Goal: Task Accomplishment & Management: Complete application form

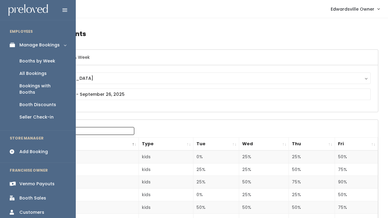
click at [31, 73] on div "All Bookings" at bounding box center [32, 73] width 27 height 6
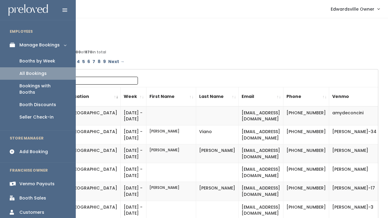
click at [39, 63] on div "Booths by Week" at bounding box center [37, 61] width 36 height 6
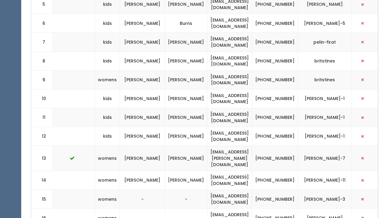
scroll to position [331, 0]
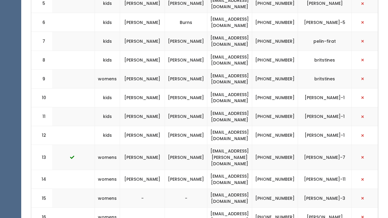
click at [155, 170] on td "Chris" at bounding box center [142, 179] width 45 height 19
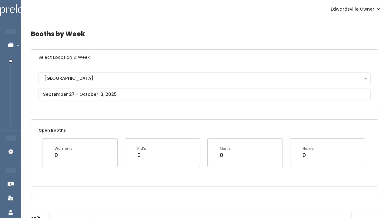
scroll to position [0, 0]
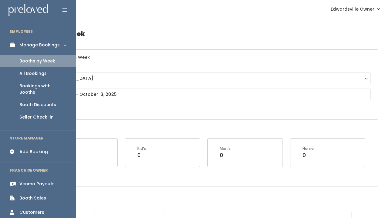
click at [31, 149] on div "Add Booking" at bounding box center [33, 152] width 28 height 6
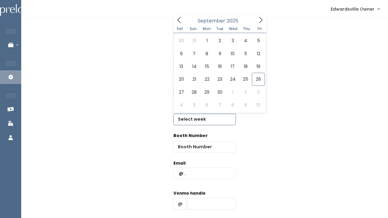
click at [199, 114] on input "text" at bounding box center [204, 120] width 62 height 12
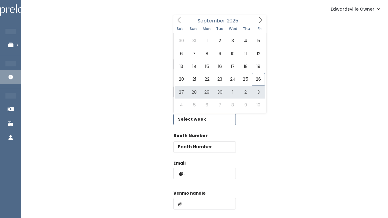
type input "[DATE] to [DATE]"
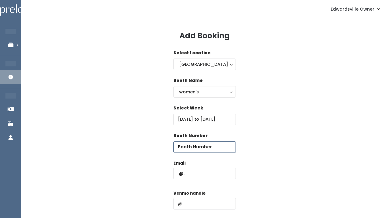
click at [188, 149] on input "number" at bounding box center [204, 147] width 62 height 12
type input "9"
paste input "[EMAIL_ADDRESS][DOMAIN_NAME]"
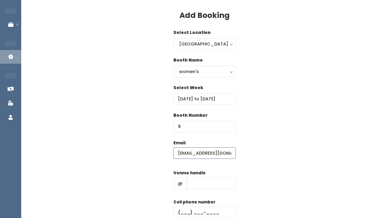
scroll to position [22, 0]
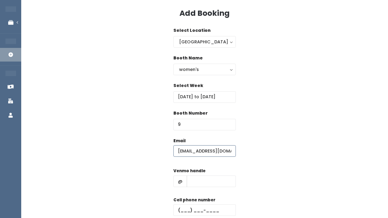
type input "nataliehamm@outlook.com"
click at [200, 181] on input "text" at bounding box center [211, 182] width 49 height 12
paste input "nataliehamm"
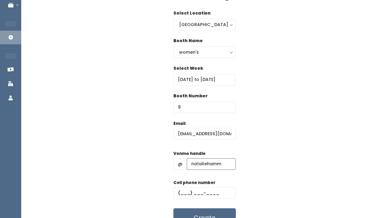
scroll to position [41, 0]
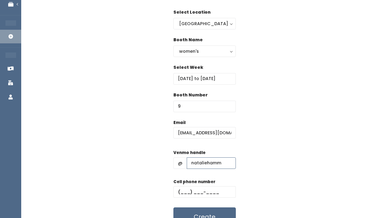
type input "nataliehamm"
paste input "(618) 973-7289"
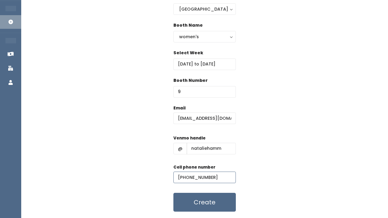
scroll to position [57, 0]
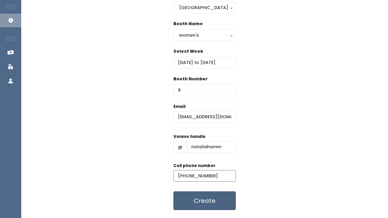
type input "(618) 973-7289"
click at [217, 198] on button "Create" at bounding box center [204, 200] width 62 height 19
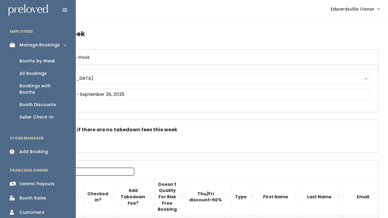
click at [26, 72] on div "All Bookings" at bounding box center [32, 73] width 27 height 6
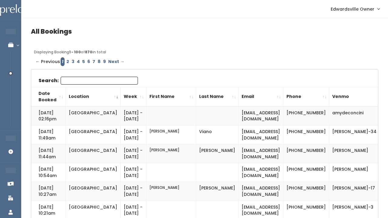
click at [103, 86] on div "Search:" at bounding box center [88, 82] width 99 height 10
click at [105, 81] on input "Search:" at bounding box center [99, 81] width 77 height 8
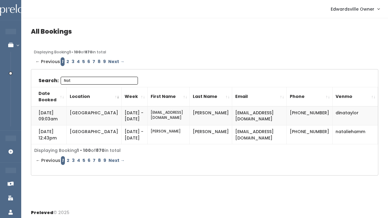
type input "Nat"
drag, startPoint x: 283, startPoint y: 133, endPoint x: 215, endPoint y: 130, distance: 68.3
click at [232, 130] on td "nataliehamm@outlook.com" at bounding box center [259, 135] width 55 height 19
copy td "nataliehamm@outlook.com"
drag, startPoint x: 364, startPoint y: 136, endPoint x: 321, endPoint y: 130, distance: 44.1
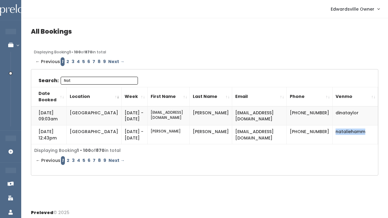
click at [332, 130] on td "nataliehamm" at bounding box center [354, 135] width 45 height 19
copy td "nataliehamm"
drag, startPoint x: 293, startPoint y: 130, endPoint x: 307, endPoint y: 146, distance: 20.7
click at [307, 144] on td "(618) 973-7289" at bounding box center [309, 135] width 46 height 19
copy td "(618) 973-7289"
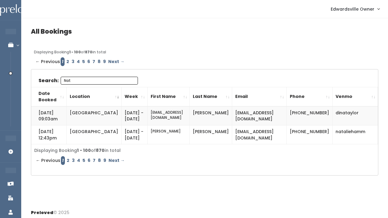
click at [149, 143] on td "Natalie" at bounding box center [168, 135] width 42 height 19
click at [121, 81] on input "Nat" at bounding box center [99, 81] width 77 height 8
click at [162, 32] on h4 "All Bookings" at bounding box center [204, 31] width 347 height 7
click at [195, 8] on div "Edwardsville Owner My bookings Account settings Logout" at bounding box center [206, 8] width 360 height 13
click at [349, 49] on div "All Bookings Displaying Booking 1 - 100 of 870 in total ← Previous 1 2 3 4 5 6 …" at bounding box center [204, 111] width 367 height 186
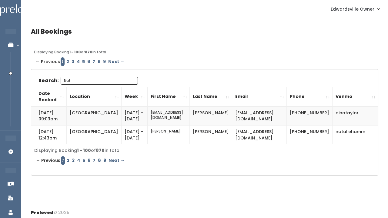
click at [130, 81] on input "Nat" at bounding box center [99, 81] width 77 height 8
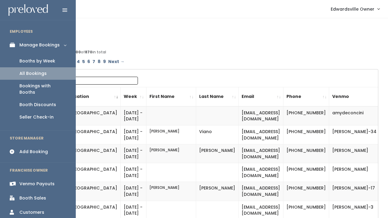
click at [28, 59] on div "Booths by Week" at bounding box center [37, 61] width 36 height 6
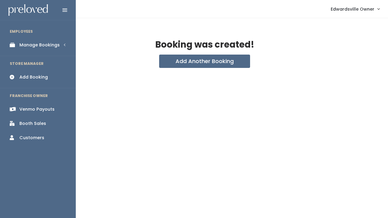
click at [16, 45] on icon at bounding box center [14, 44] width 8 height 5
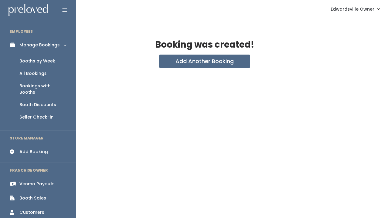
click at [31, 73] on div "All Bookings" at bounding box center [32, 73] width 27 height 6
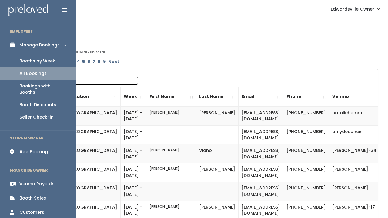
click at [24, 58] on div "Booths by Week" at bounding box center [37, 61] width 36 height 6
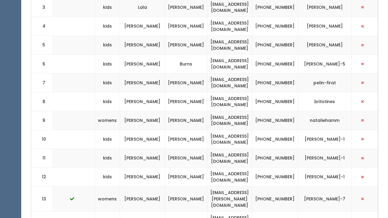
scroll to position [290, 0]
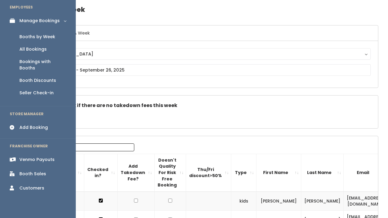
scroll to position [26, 0]
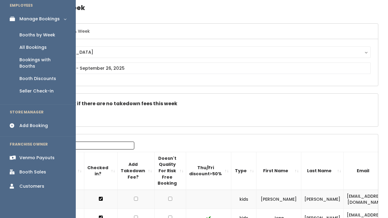
click at [32, 75] on div "Booth Discounts" at bounding box center [37, 78] width 37 height 6
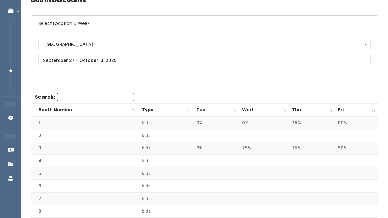
scroll to position [31, 0]
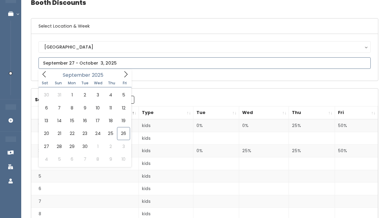
click at [67, 62] on input "text" at bounding box center [205, 63] width 332 height 12
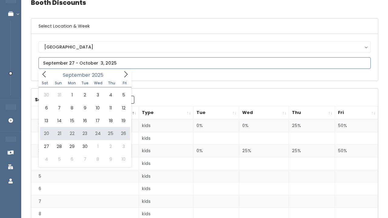
type input "[DATE] to [DATE]"
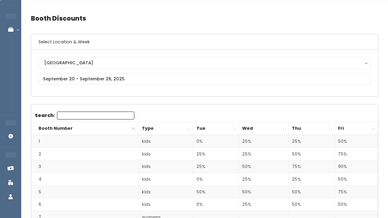
scroll to position [17, 0]
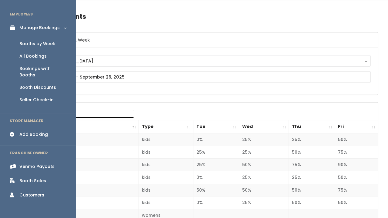
click at [25, 178] on div "Booth Sales" at bounding box center [32, 181] width 27 height 6
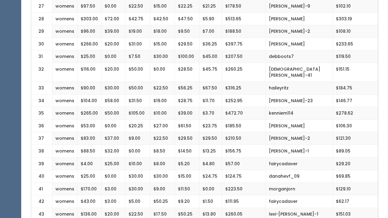
scroll to position [491, 0]
click at [333, 183] on td "$129.10" at bounding box center [355, 189] width 45 height 13
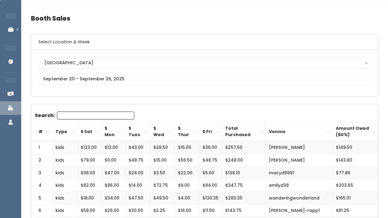
scroll to position [15, 0]
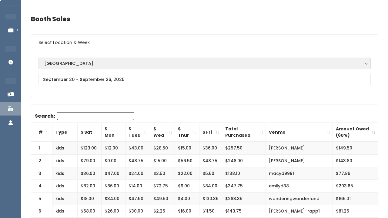
click at [9, 25] on link "Manage Bookings" at bounding box center [39, 30] width 79 height 14
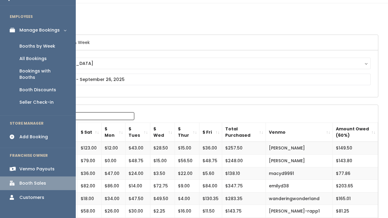
click at [38, 53] on link "All Bookings" at bounding box center [38, 58] width 76 height 12
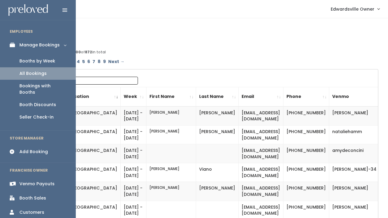
click at [25, 64] on div "Booths by Week" at bounding box center [37, 61] width 36 height 6
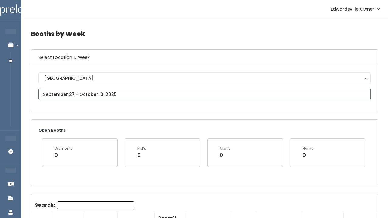
click at [81, 96] on input "text" at bounding box center [205, 95] width 332 height 12
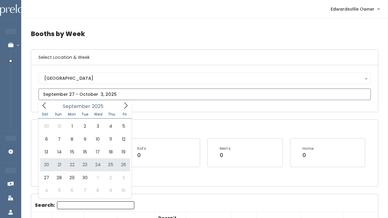
type input "September 20 to September 26"
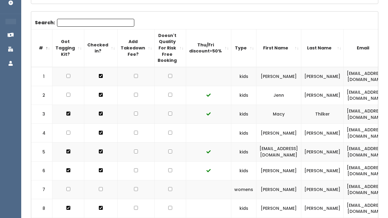
scroll to position [151, 0]
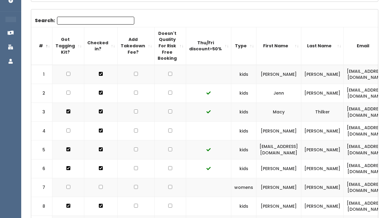
click at [168, 109] on input "checkbox" at bounding box center [170, 111] width 4 height 4
checkbox input "true"
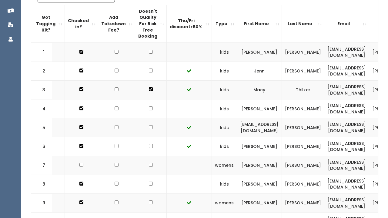
scroll to position [0, 19]
click at [110, 108] on td at bounding box center [117, 108] width 37 height 19
click at [115, 108] on input "checkbox" at bounding box center [117, 108] width 4 height 4
checkbox input "true"
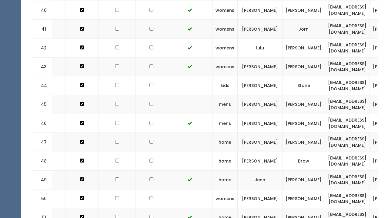
scroll to position [987, 0]
click at [151, 114] on td at bounding box center [152, 123] width 32 height 19
click at [149, 121] on input "checkbox" at bounding box center [151, 123] width 4 height 4
checkbox input "true"
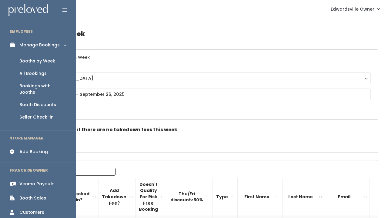
scroll to position [0, 0]
click at [35, 195] on div "Booth Sales" at bounding box center [32, 198] width 27 height 6
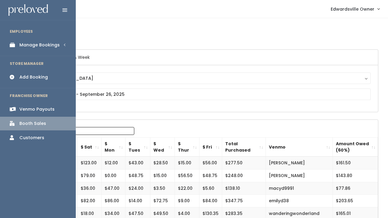
click at [38, 40] on link "Manage Bookings" at bounding box center [38, 45] width 76 height 14
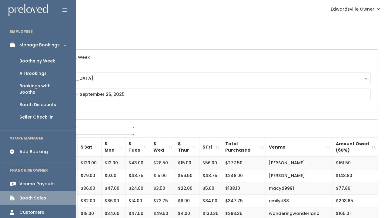
click at [39, 83] on div "Bookings with Booths" at bounding box center [42, 89] width 47 height 13
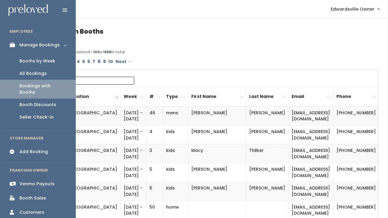
click at [25, 69] on link "All Bookings" at bounding box center [38, 73] width 76 height 12
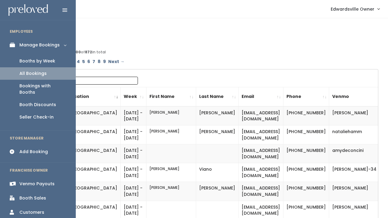
click at [39, 60] on div "Booths by Week" at bounding box center [37, 61] width 36 height 6
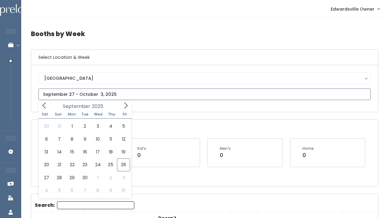
click at [58, 92] on input "text" at bounding box center [205, 95] width 332 height 12
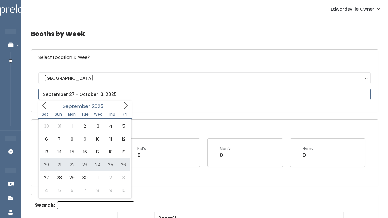
type input "September 20 to September 26"
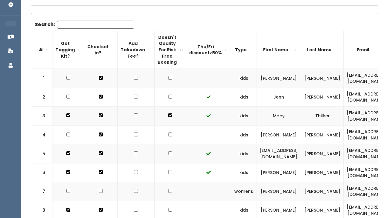
scroll to position [152, 0]
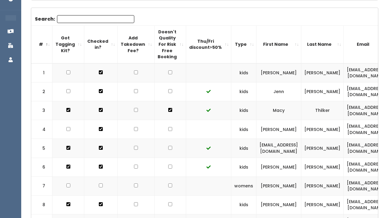
click at [134, 129] on input "checkbox" at bounding box center [136, 129] width 4 height 4
checkbox input "true"
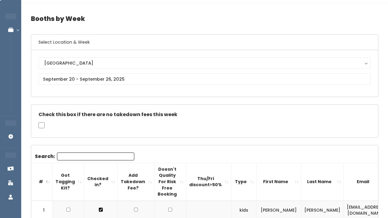
scroll to position [1, 0]
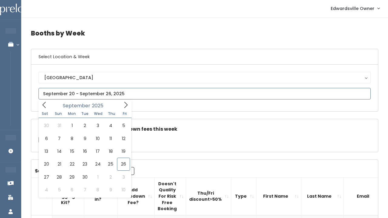
click at [123, 95] on input "text" at bounding box center [205, 94] width 332 height 12
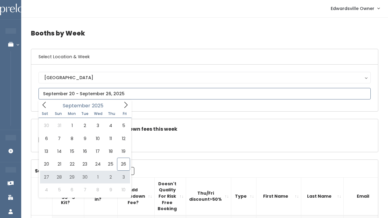
type input "[DATE] to [DATE]"
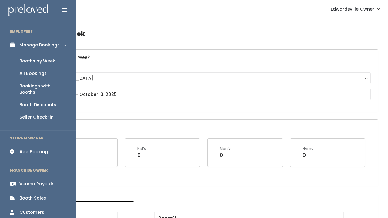
click at [47, 71] on link "All Bookings" at bounding box center [38, 73] width 76 height 12
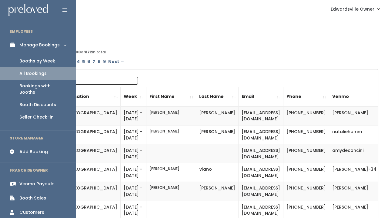
click at [38, 195] on div "Booth Sales" at bounding box center [32, 198] width 27 height 6
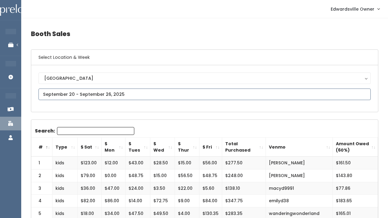
click at [133, 91] on input "text" at bounding box center [205, 95] width 332 height 12
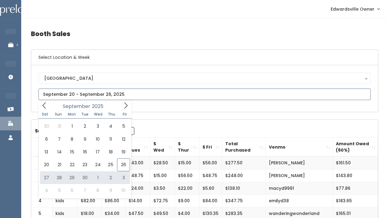
click at [40, 163] on div "30 31 1 2 3 4 5 6 7 8 9 10 11 12 13 14 15 16 17 18 19 20 21 22 23 24 25 26 27 2…" at bounding box center [85, 159] width 93 height 80
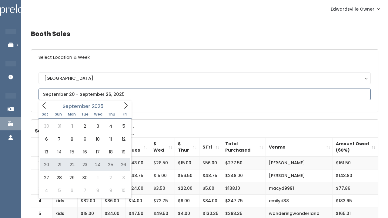
type input "September 20 to September 26"
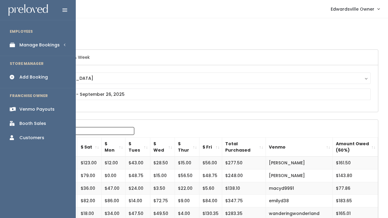
click at [44, 45] on div "Manage Bookings" at bounding box center [39, 45] width 40 height 6
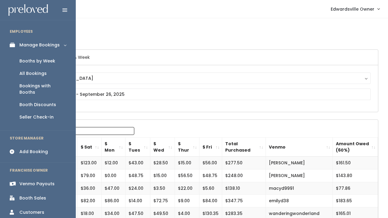
click at [40, 73] on div "All Bookings" at bounding box center [32, 73] width 27 height 6
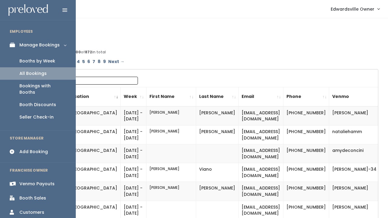
click at [25, 61] on div "Booths by Week" at bounding box center [37, 61] width 36 height 6
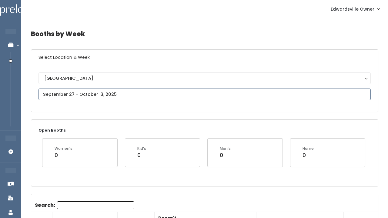
click at [88, 94] on input "text" at bounding box center [205, 95] width 332 height 12
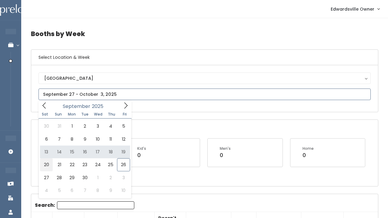
type input "[DATE] to [DATE]"
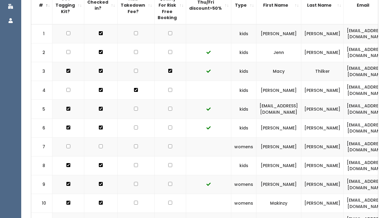
scroll to position [192, 0]
click at [99, 144] on input "checkbox" at bounding box center [101, 146] width 4 height 4
checkbox input "true"
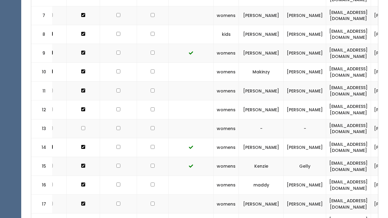
scroll to position [0, 15]
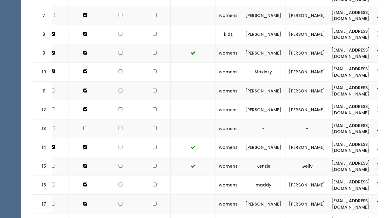
click at [85, 121] on td at bounding box center [85, 128] width 33 height 19
click at [83, 126] on input "checkbox" at bounding box center [85, 128] width 4 height 4
checkbox input "true"
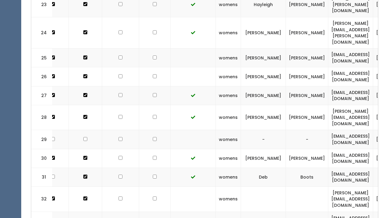
scroll to position [642, 0]
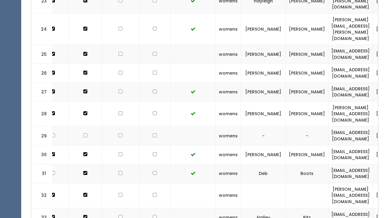
click at [83, 133] on input "checkbox" at bounding box center [85, 135] width 4 height 4
checkbox input "true"
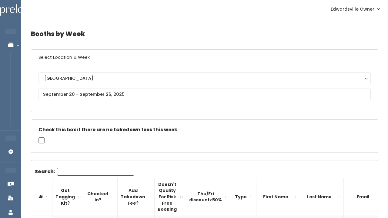
scroll to position [0, 0]
